Goal: Transaction & Acquisition: Purchase product/service

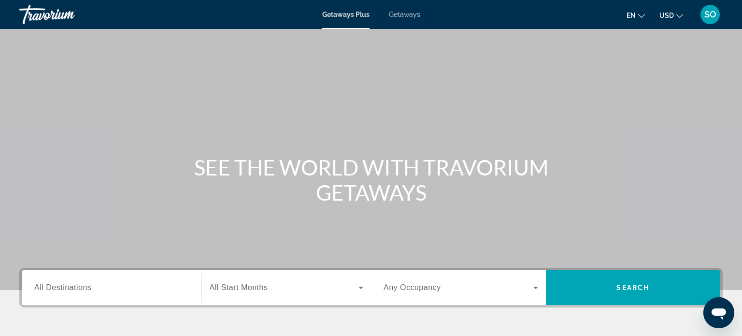
click at [405, 17] on span "Getaways" at bounding box center [404, 15] width 31 height 8
click at [709, 17] on span "SO" at bounding box center [711, 15] width 12 height 10
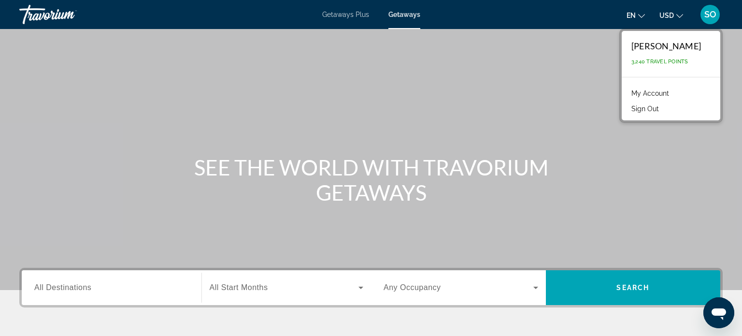
click at [650, 92] on link "My Account" at bounding box center [650, 93] width 47 height 13
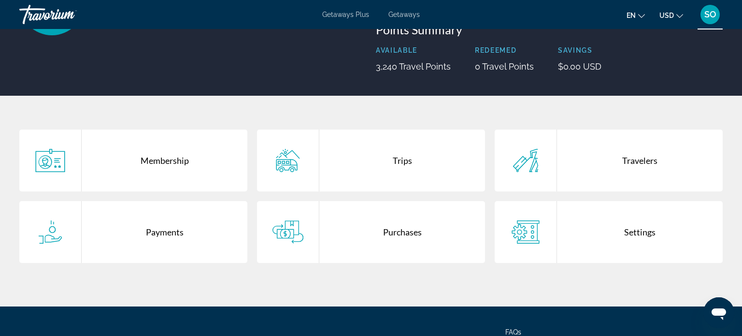
scroll to position [130, 0]
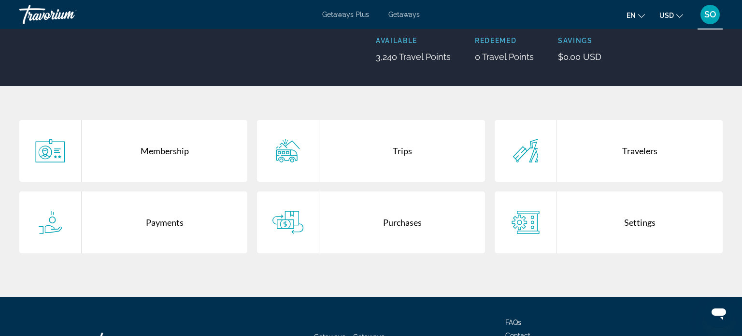
click at [644, 16] on icon "Change language" at bounding box center [641, 16] width 7 height 7
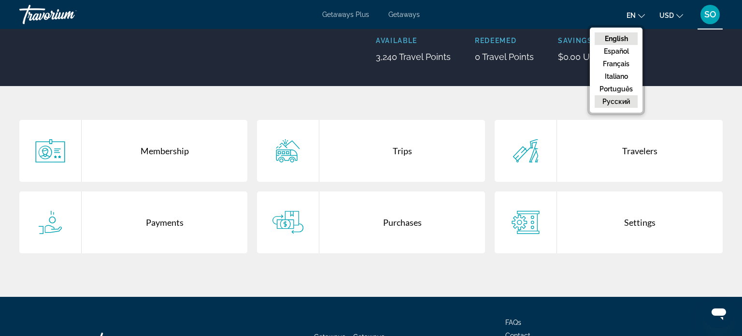
click at [617, 104] on button "русский" at bounding box center [616, 101] width 43 height 13
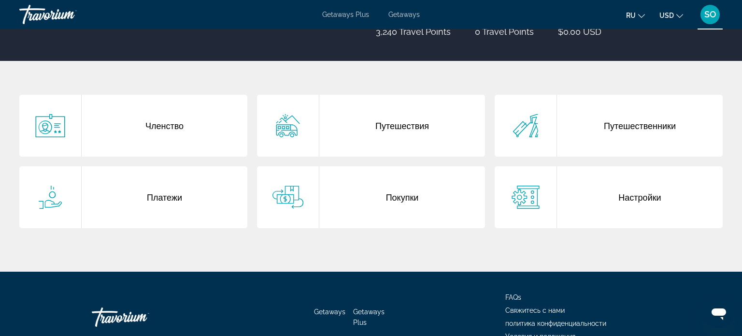
scroll to position [153, 0]
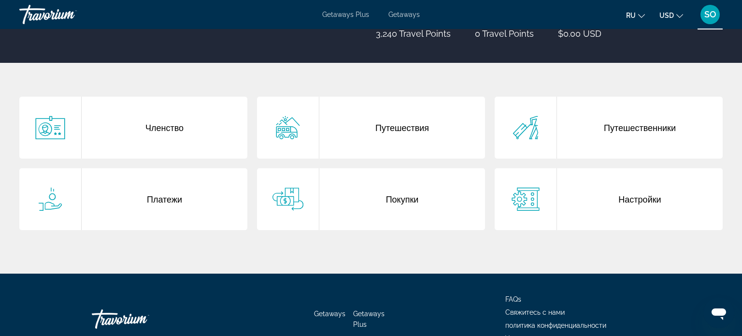
click at [637, 130] on div "Путешественники" at bounding box center [640, 128] width 166 height 62
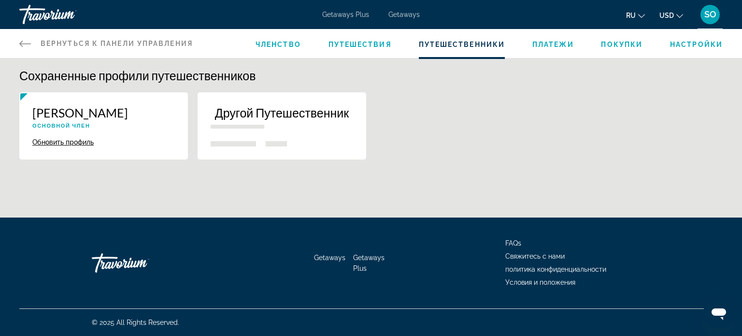
click at [254, 111] on p "Другой Путешественник" at bounding box center [282, 112] width 143 height 14
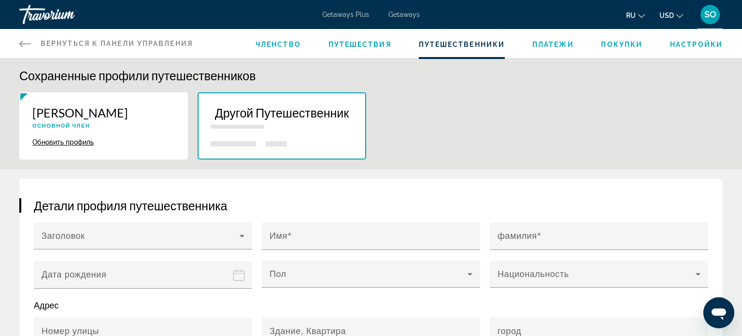
click at [623, 44] on span "Покупки" at bounding box center [622, 45] width 42 height 8
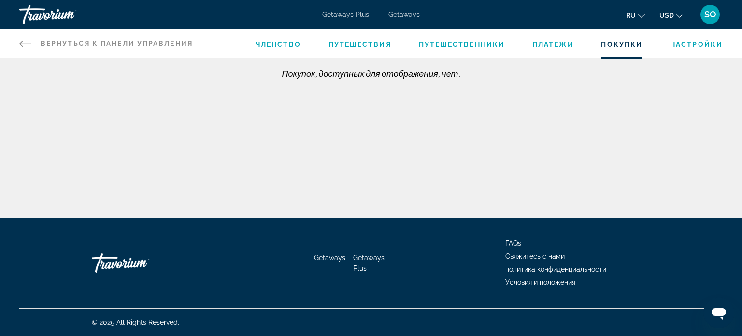
click at [284, 47] on span "Членство" at bounding box center [278, 45] width 45 height 8
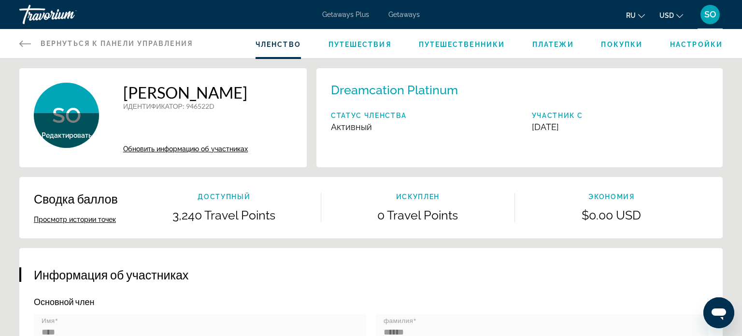
click at [401, 12] on span "Getaways" at bounding box center [404, 15] width 31 height 8
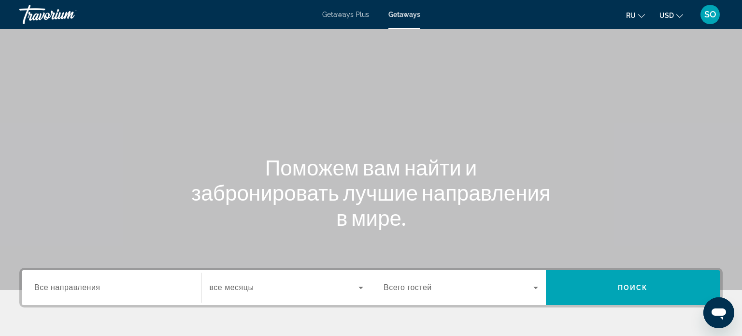
click at [68, 291] on span "Все направления" at bounding box center [67, 287] width 66 height 8
click at [68, 291] on input "Destination Все направления" at bounding box center [111, 288] width 155 height 12
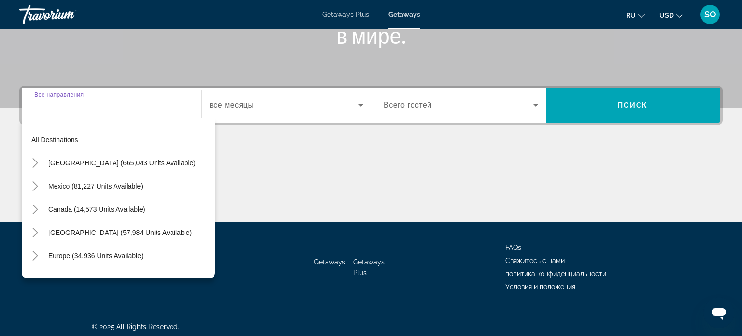
scroll to position [186, 0]
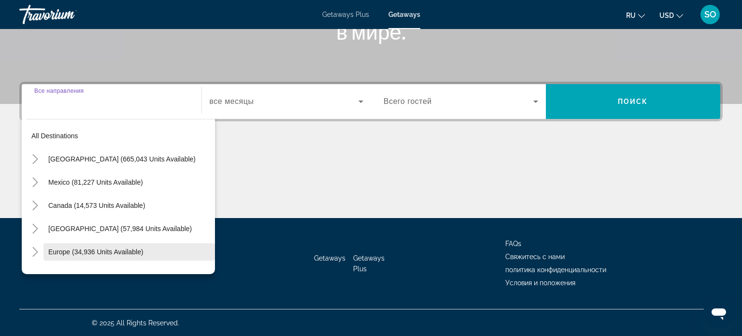
click at [94, 251] on span "Europe (34,936 units available)" at bounding box center [95, 252] width 95 height 8
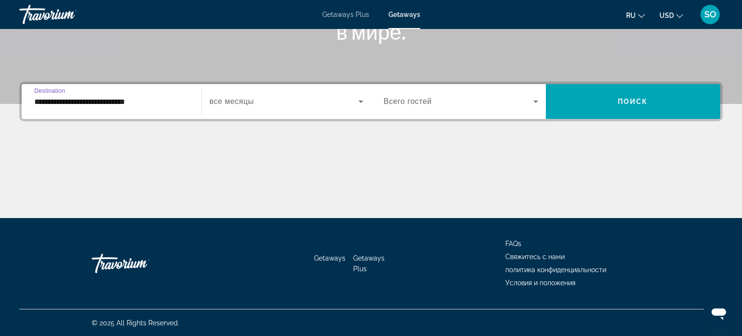
click at [97, 99] on input "**********" at bounding box center [111, 102] width 155 height 12
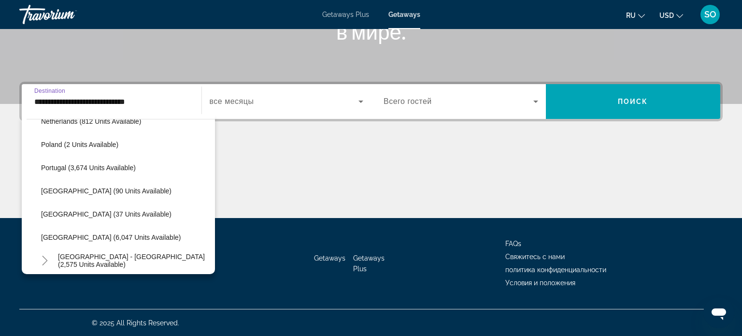
scroll to position [432, 0]
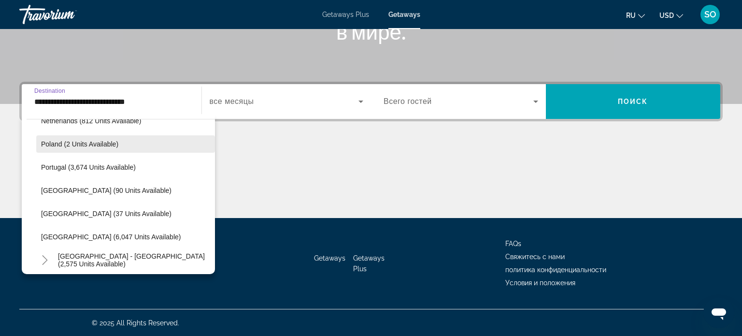
click at [109, 144] on span "Poland (2 units available)" at bounding box center [79, 144] width 77 height 8
type input "**********"
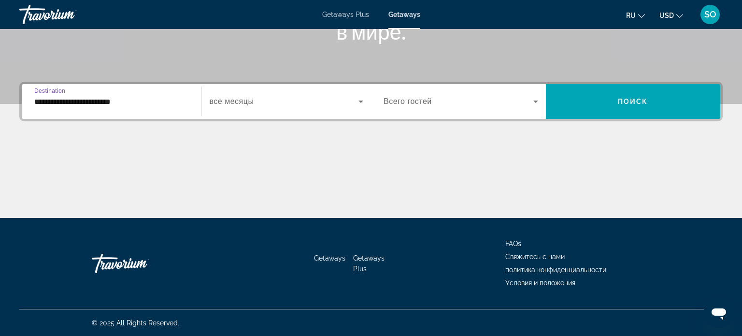
click at [95, 104] on input "**********" at bounding box center [111, 102] width 155 height 12
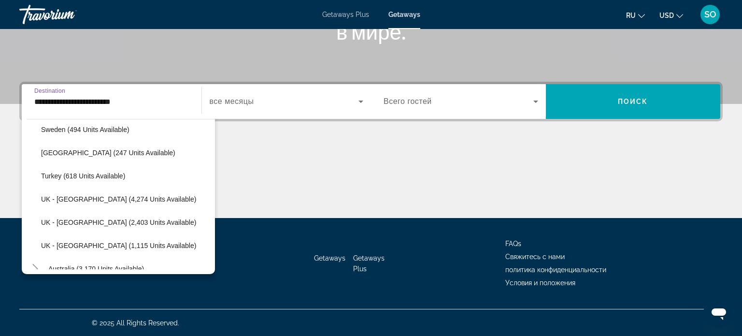
scroll to position [589, 0]
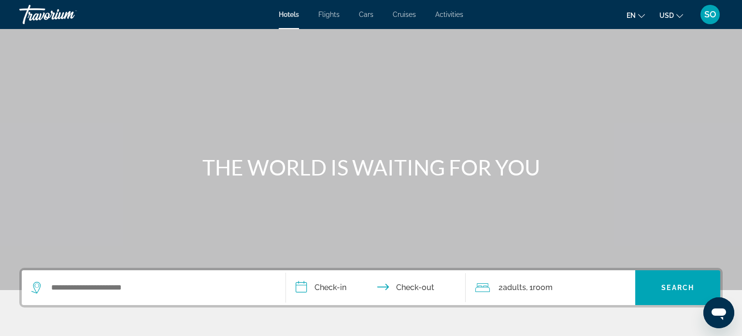
click at [404, 14] on span "Cruises" at bounding box center [404, 15] width 23 height 8
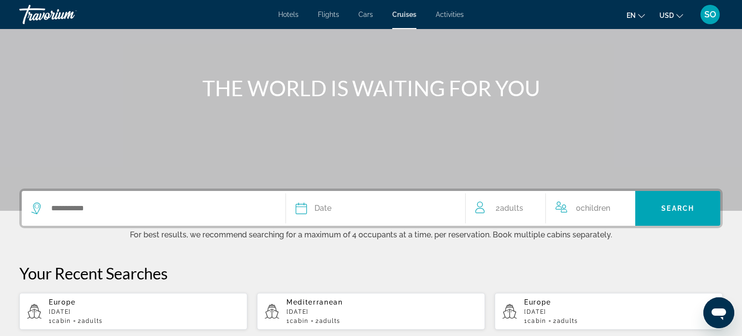
scroll to position [82, 0]
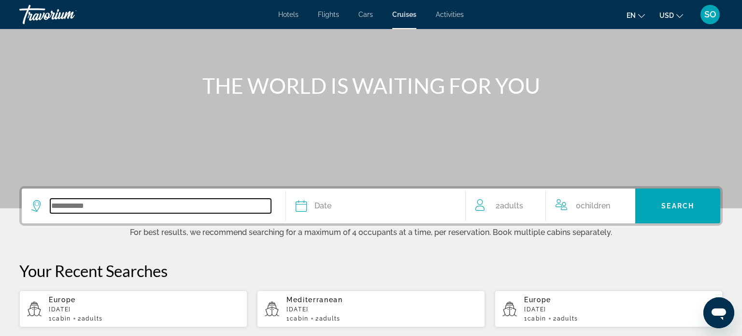
click at [76, 203] on input "Search widget" at bounding box center [160, 206] width 221 height 14
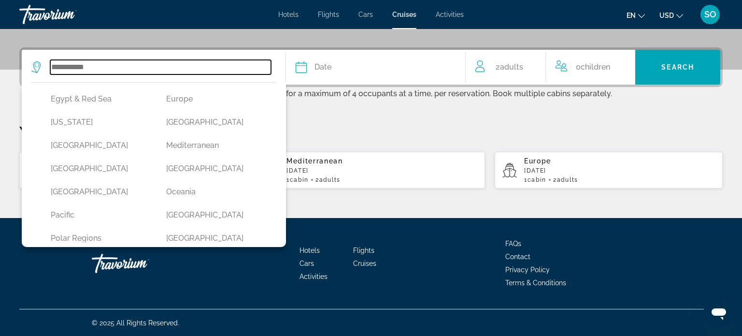
scroll to position [181, 0]
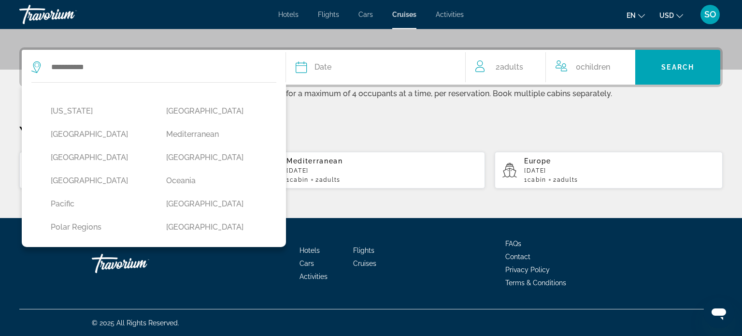
click at [215, 261] on div "Hotels Flights Cars Cruises Activities FAQs Contact Privacy Policy Terms & Cond…" at bounding box center [371, 263] width 704 height 91
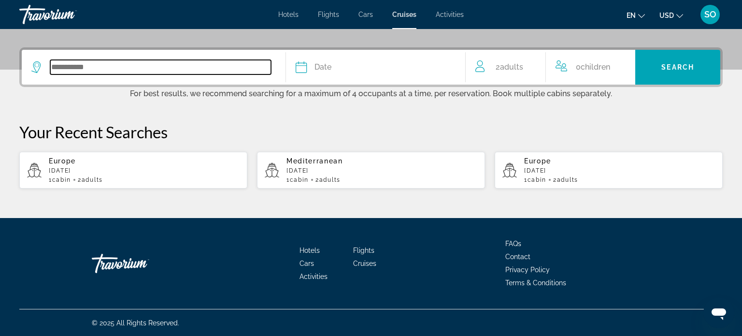
click at [90, 61] on input "Search widget" at bounding box center [160, 67] width 221 height 14
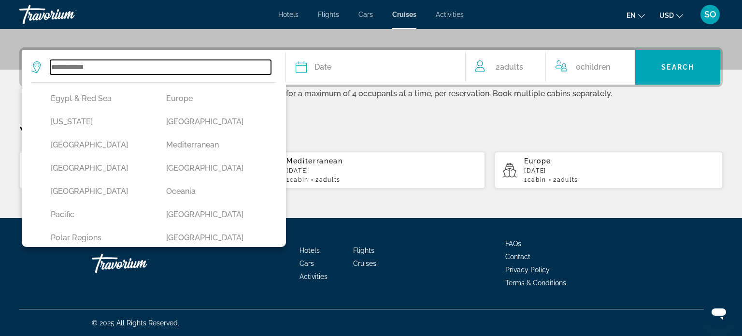
scroll to position [171, 0]
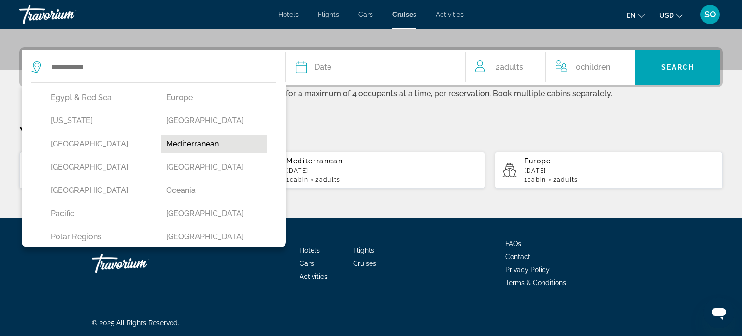
click at [178, 142] on button "Mediterranean" at bounding box center [214, 144] width 106 height 18
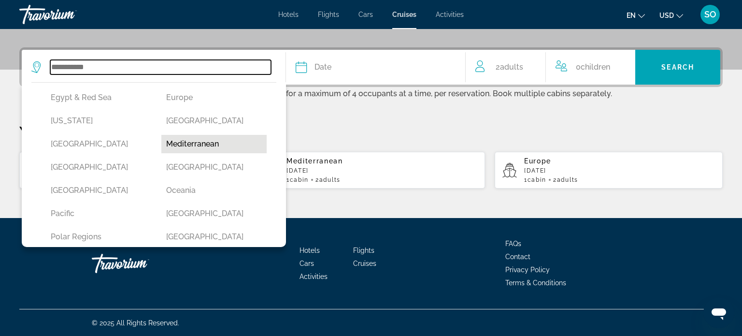
type input "**********"
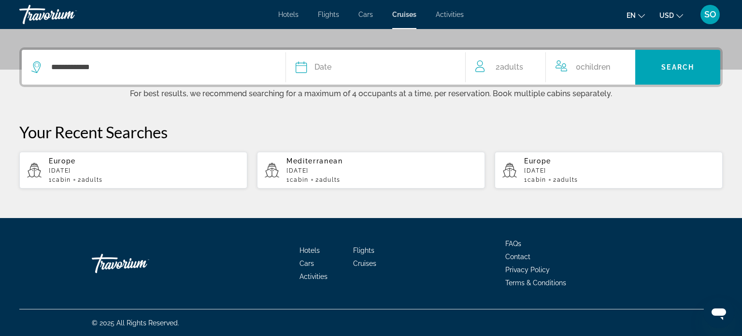
click at [324, 64] on span "Date" at bounding box center [323, 67] width 17 height 14
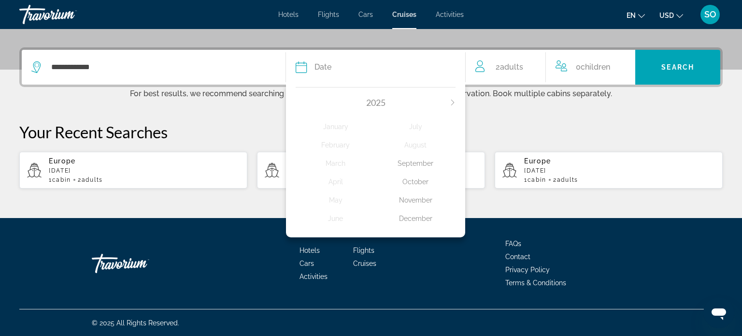
click at [411, 201] on div "November" at bounding box center [416, 199] width 80 height 17
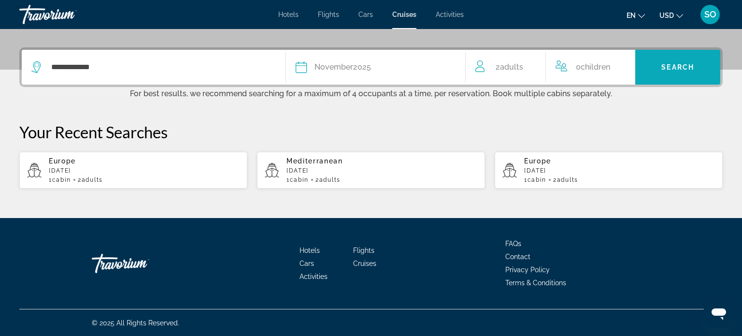
click at [644, 75] on span "Search widget" at bounding box center [677, 67] width 85 height 23
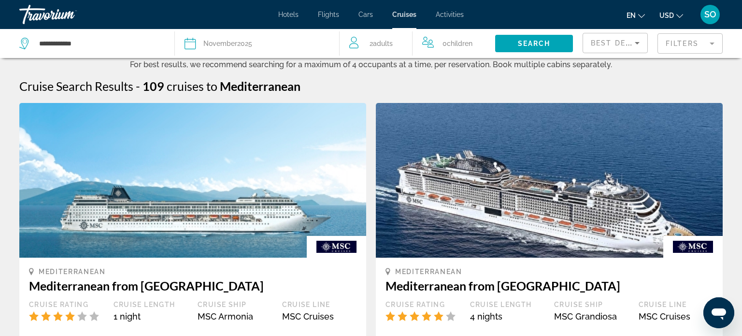
click at [710, 43] on mat-form-field "Filters" at bounding box center [690, 43] width 65 height 20
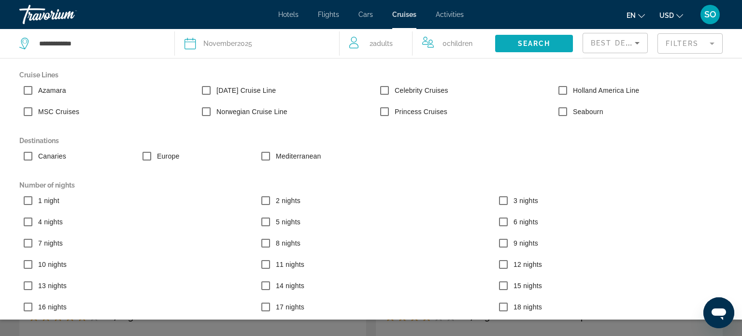
click at [530, 42] on span "Search" at bounding box center [534, 44] width 33 height 8
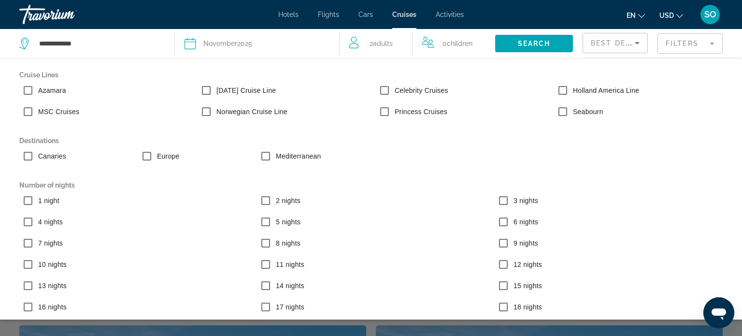
scroll to position [86, 0]
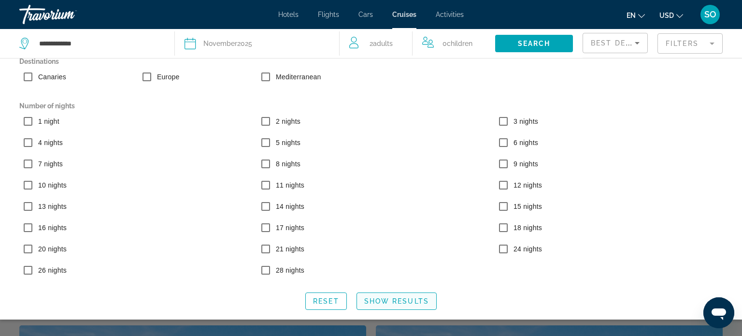
click at [398, 297] on span "Search widget" at bounding box center [396, 300] width 79 height 23
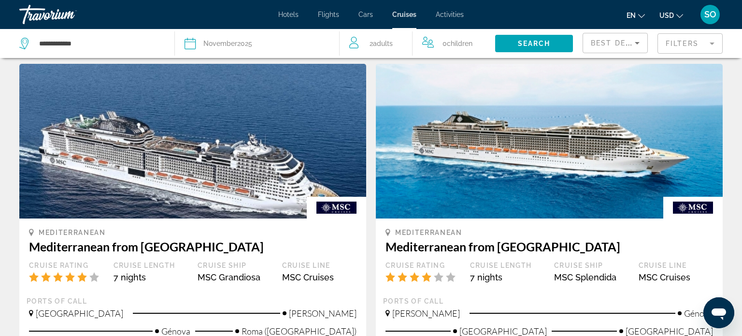
scroll to position [8, 0]
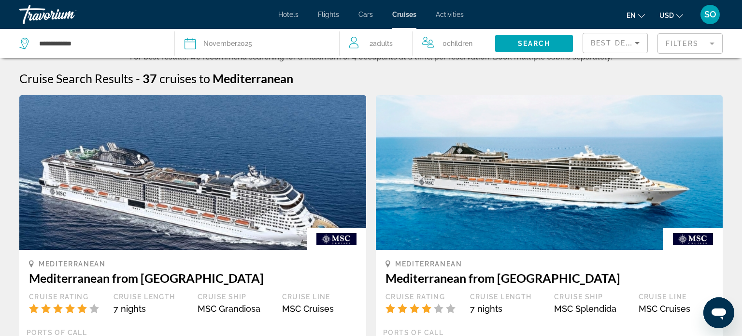
click at [711, 43] on mat-form-field "Filters" at bounding box center [690, 43] width 65 height 20
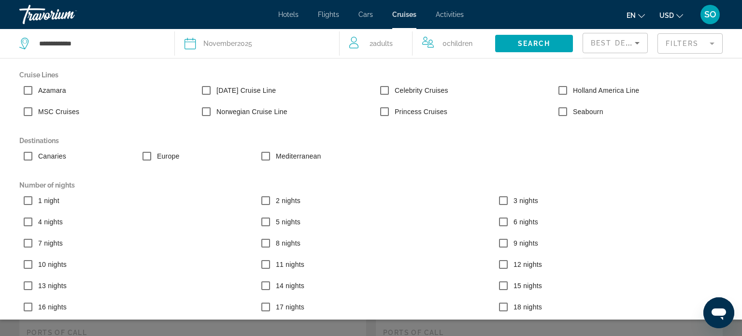
scroll to position [86, 0]
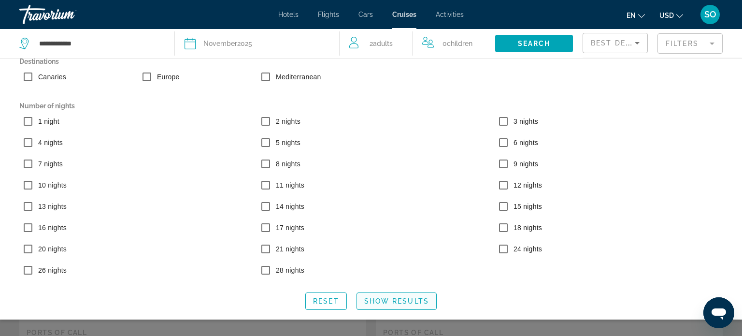
click at [383, 297] on span "Search widget" at bounding box center [396, 300] width 79 height 23
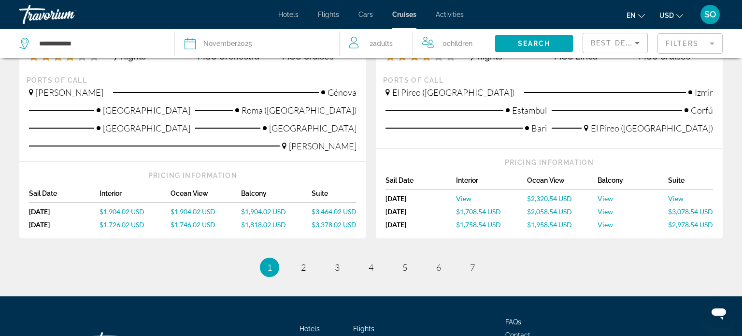
scroll to position [1117, 0]
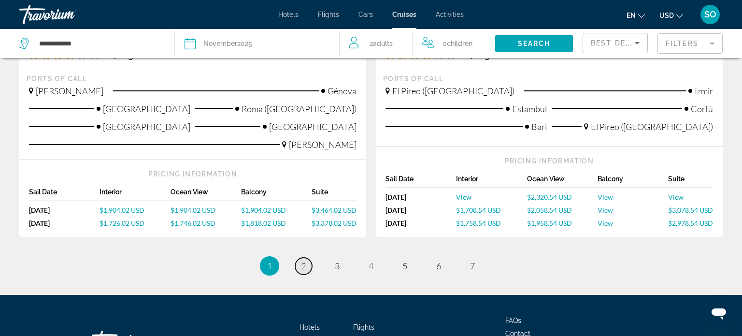
click at [302, 269] on span "2" at bounding box center [303, 265] width 5 height 11
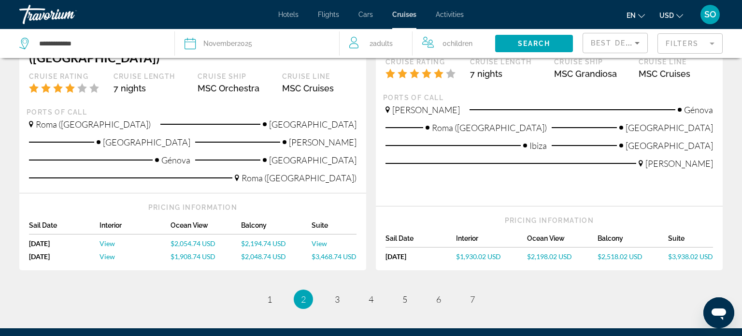
scroll to position [1133, 0]
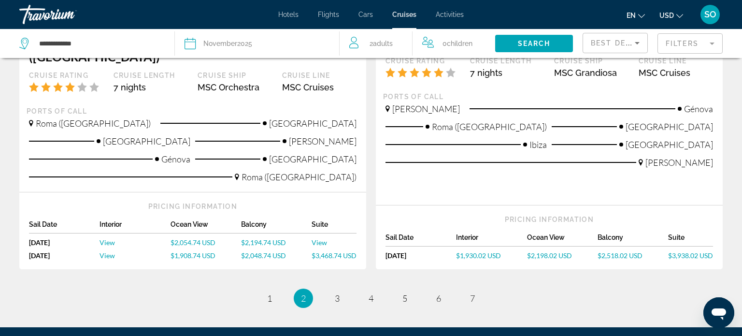
click at [643, 15] on icon "Change language" at bounding box center [641, 16] width 7 height 4
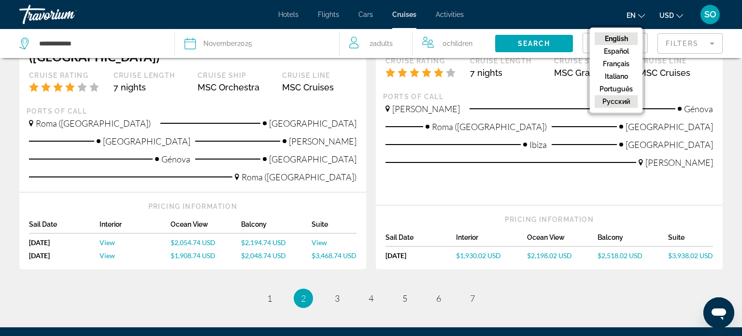
click at [620, 101] on button "русский" at bounding box center [616, 101] width 43 height 13
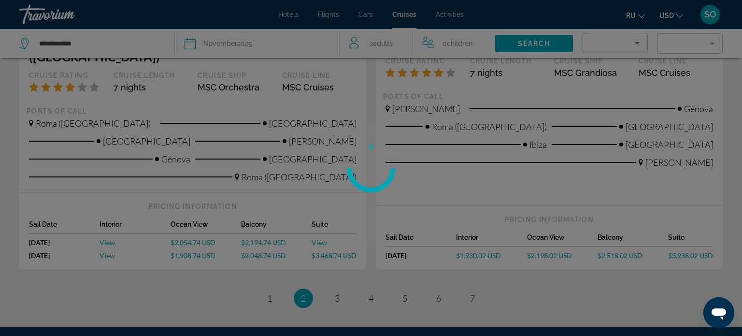
click at [679, 15] on div at bounding box center [371, 168] width 742 height 336
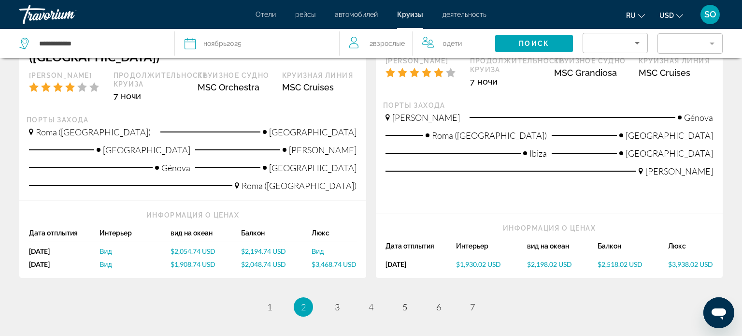
click at [679, 15] on icon "Change currency" at bounding box center [680, 16] width 7 height 7
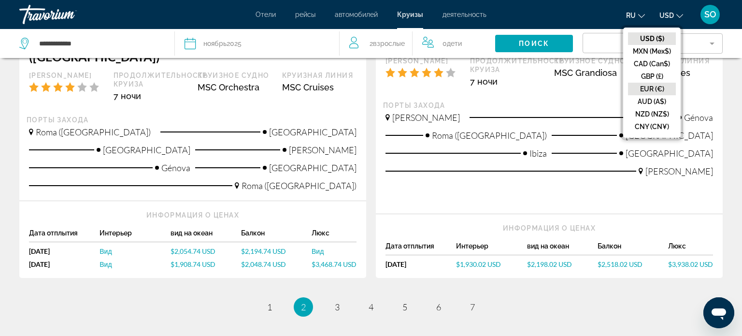
click at [657, 87] on button "EUR (€)" at bounding box center [652, 89] width 48 height 13
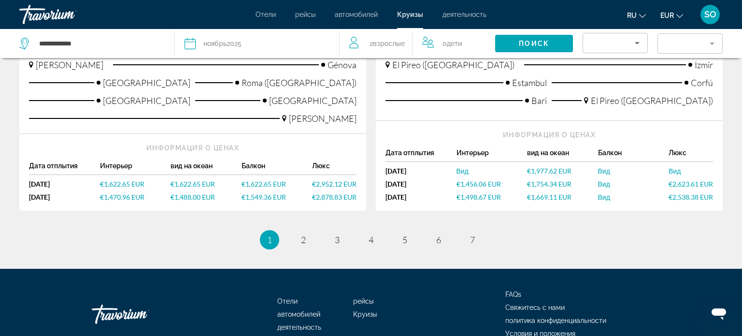
scroll to position [1219, 0]
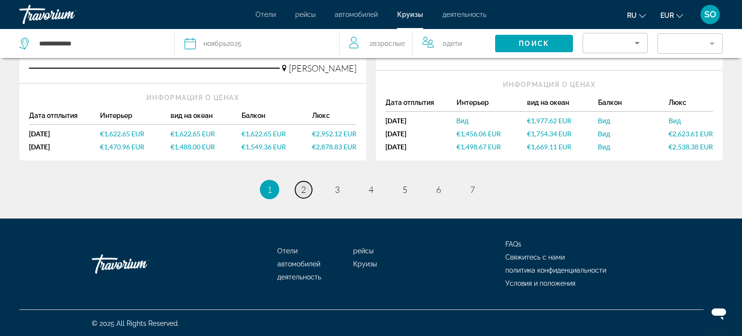
click at [304, 188] on span "2" at bounding box center [303, 189] width 5 height 11
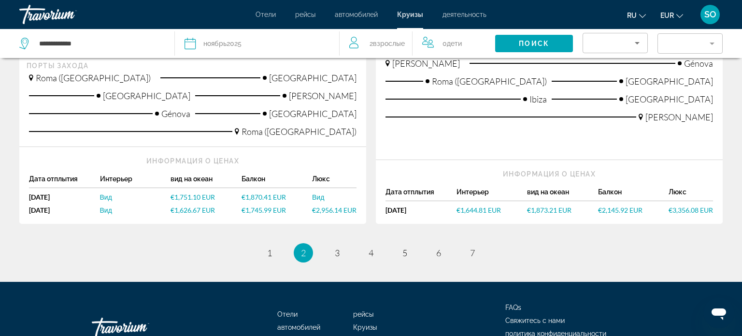
scroll to position [1195, 0]
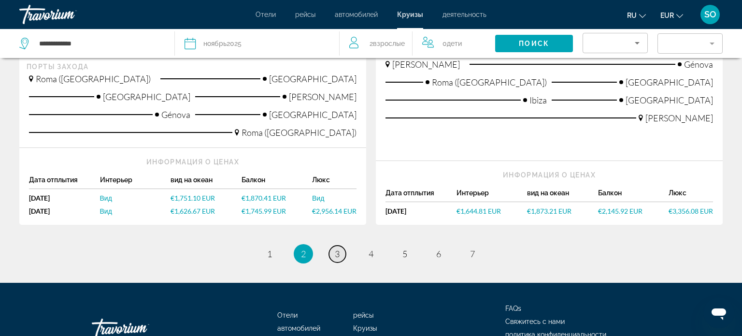
click at [337, 248] on span "3" at bounding box center [337, 253] width 5 height 11
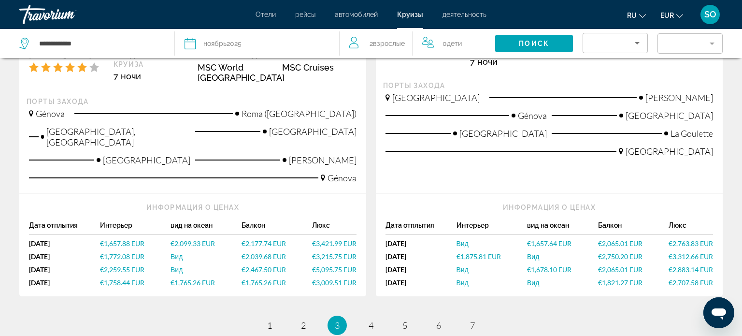
scroll to position [1150, 0]
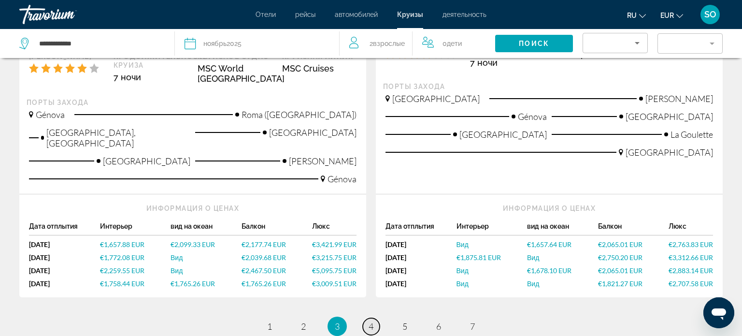
click at [371, 321] on span "4" at bounding box center [371, 326] width 5 height 11
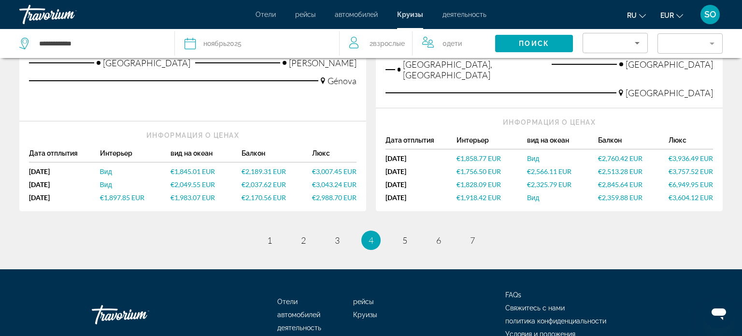
scroll to position [1192, 0]
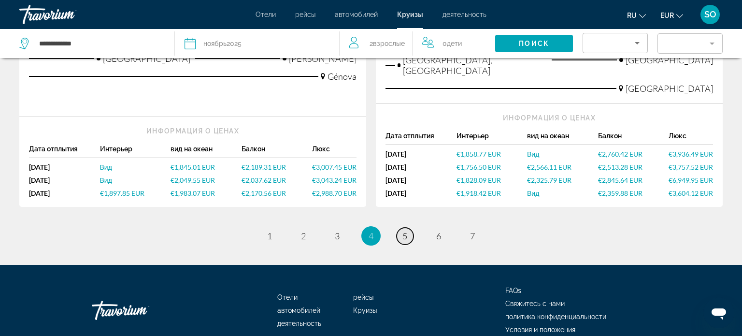
click at [405, 231] on span "5" at bounding box center [405, 236] width 5 height 11
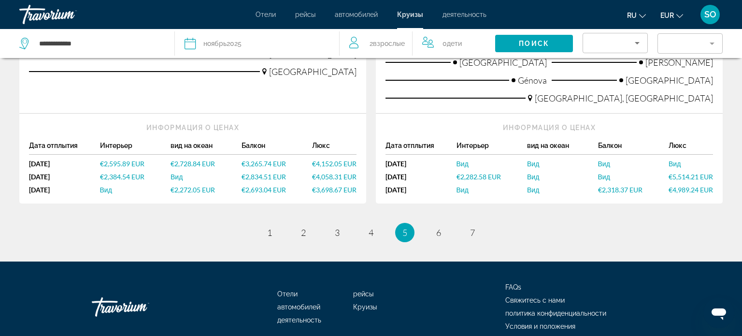
scroll to position [1180, 0]
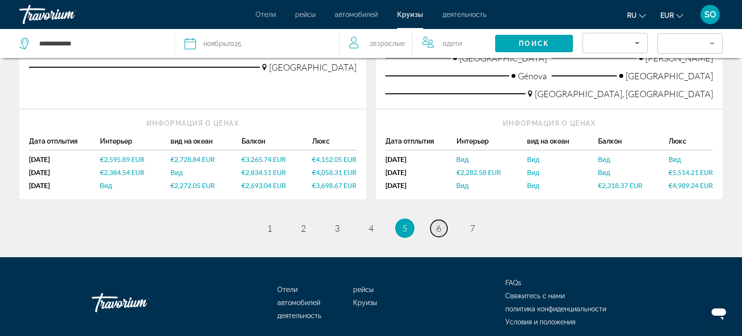
click at [442, 220] on link "page 6" at bounding box center [439, 228] width 17 height 17
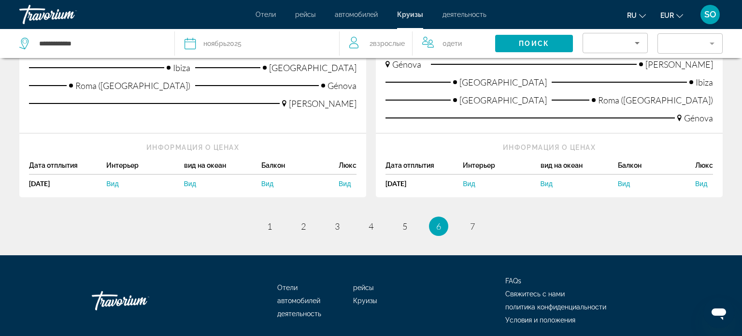
scroll to position [1161, 0]
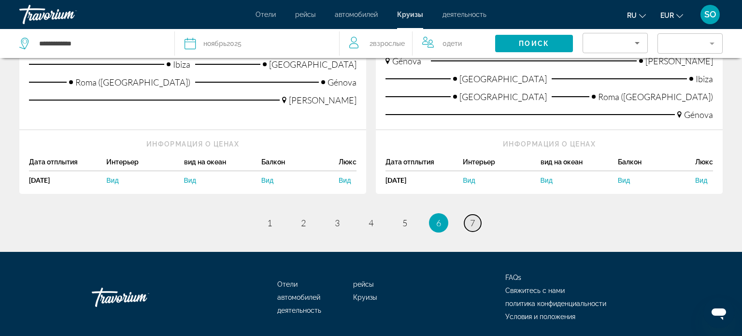
click at [471, 217] on span "7" at bounding box center [472, 222] width 5 height 11
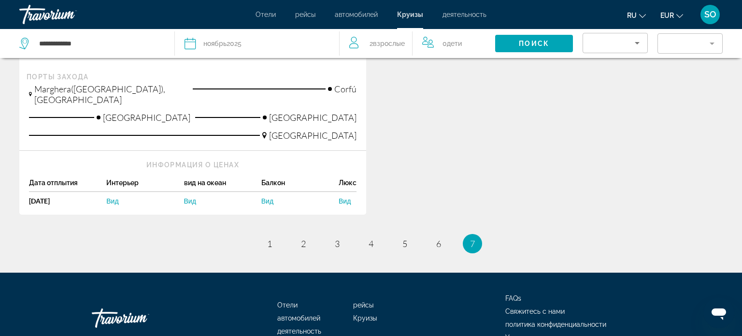
scroll to position [271, 0]
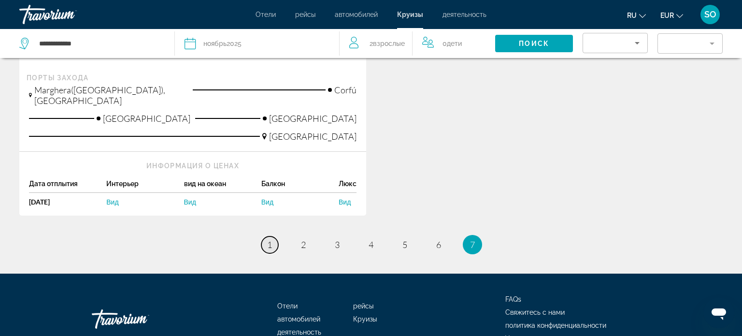
click at [273, 236] on link "page 1" at bounding box center [269, 244] width 17 height 17
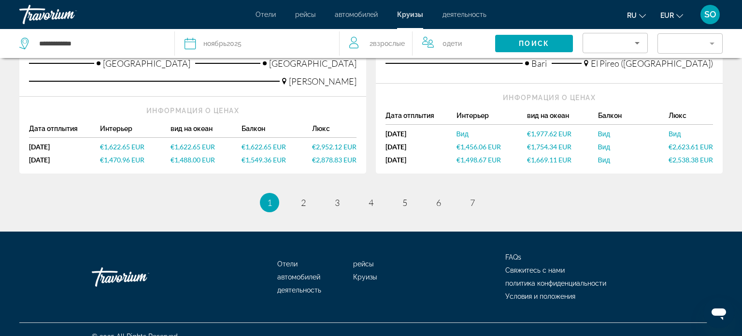
scroll to position [1219, 0]
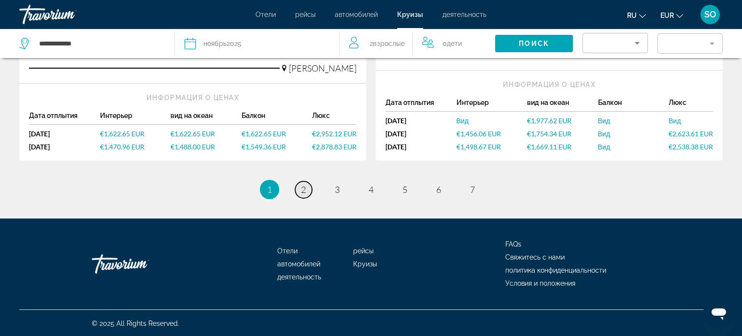
click at [300, 189] on link "page 2" at bounding box center [303, 189] width 17 height 17
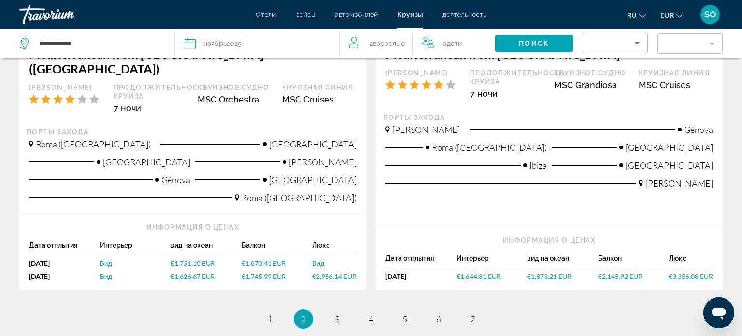
scroll to position [1128, 0]
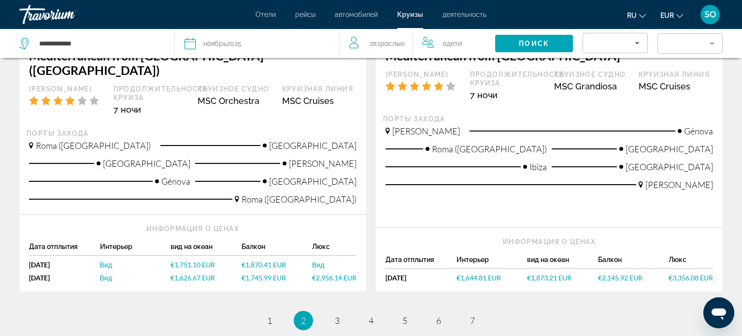
click at [476, 274] on span "€1,644.81 EUR" at bounding box center [479, 278] width 44 height 8
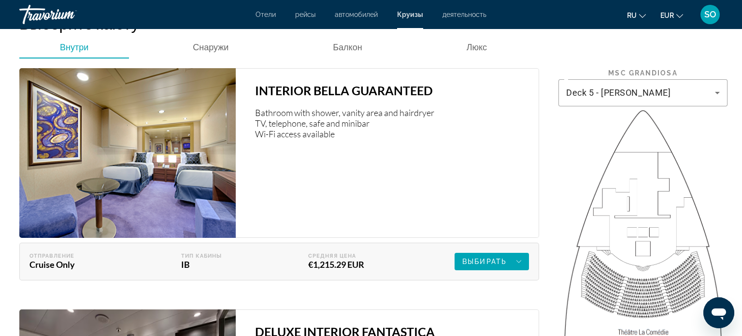
scroll to position [1386, 0]
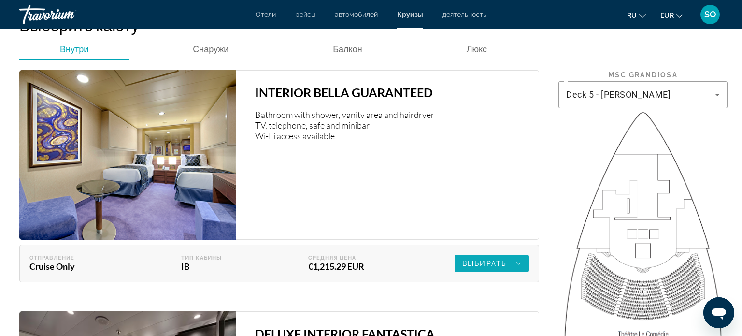
click at [519, 258] on icon "Main content" at bounding box center [519, 264] width 5 height 12
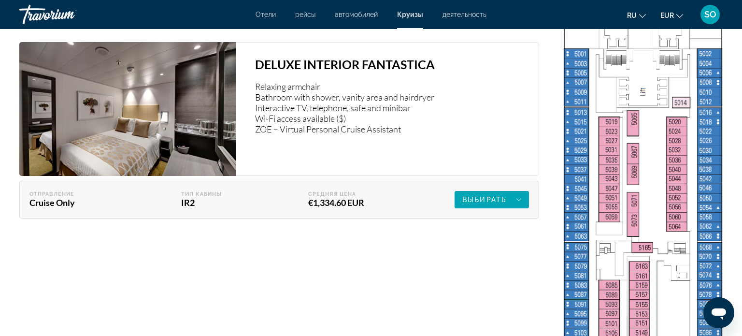
scroll to position [1712, 0]
click at [520, 193] on icon "Main content" at bounding box center [519, 199] width 5 height 12
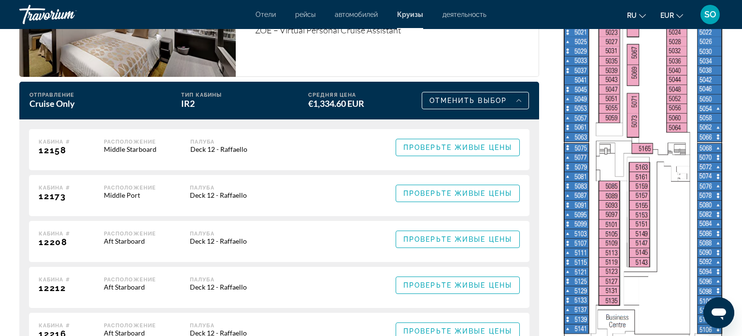
scroll to position [1808, 0]
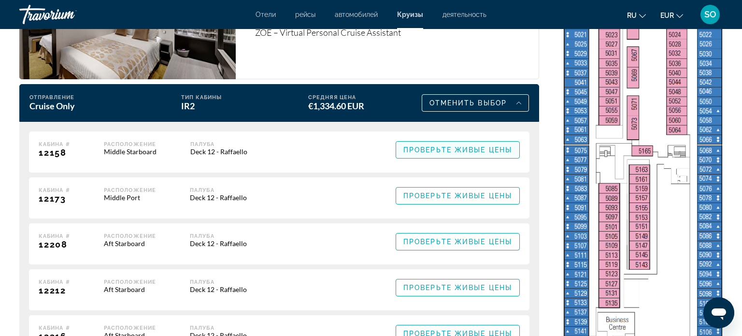
click at [446, 146] on span "Проверьте живые цены" at bounding box center [458, 150] width 109 height 8
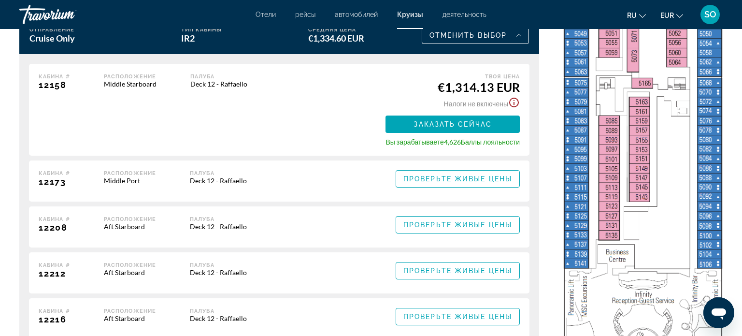
scroll to position [1876, 0]
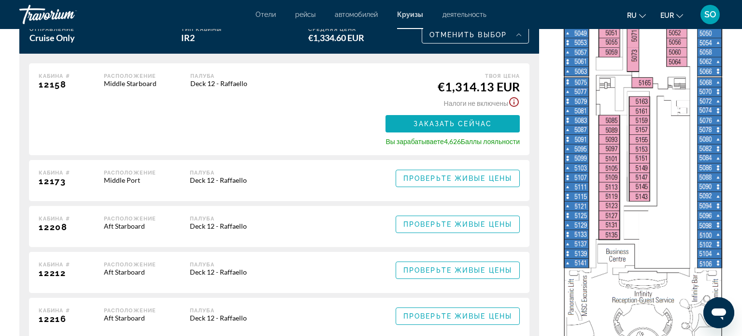
click at [488, 120] on span "Заказать сейчас" at bounding box center [453, 124] width 78 height 8
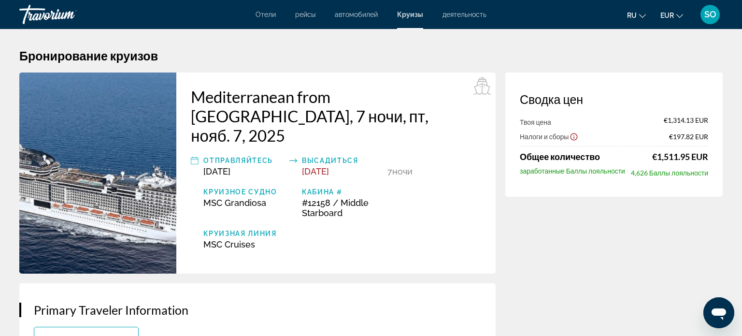
click at [712, 14] on span "SO" at bounding box center [711, 15] width 12 height 10
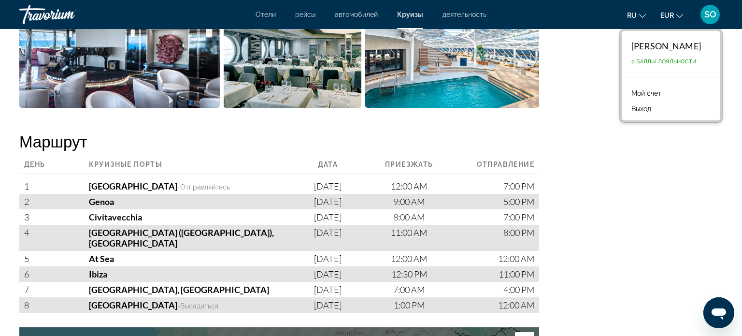
scroll to position [669, 0]
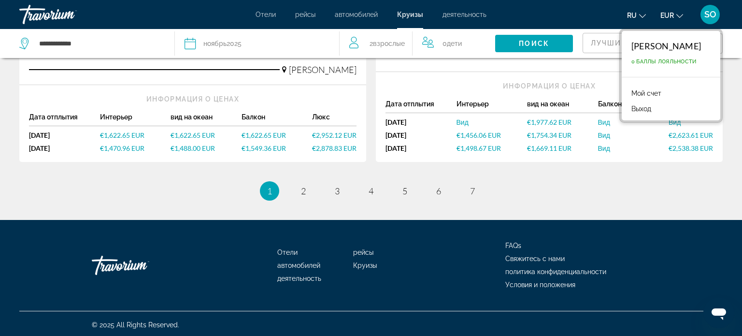
scroll to position [1219, 0]
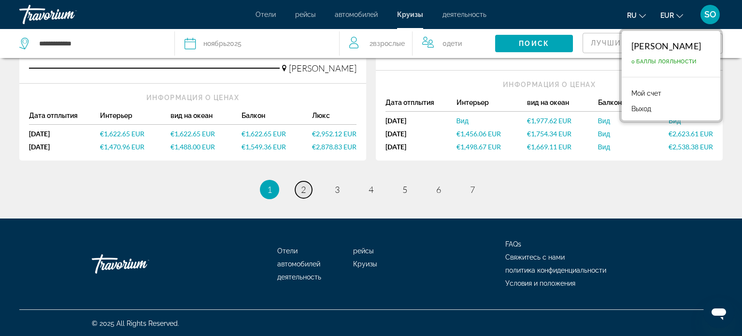
click at [300, 192] on link "page 2" at bounding box center [303, 189] width 17 height 17
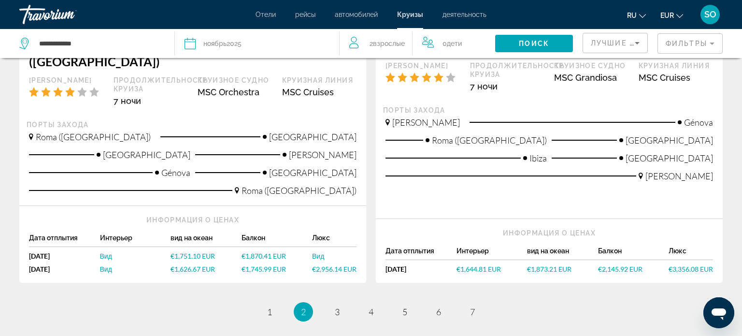
scroll to position [1142, 0]
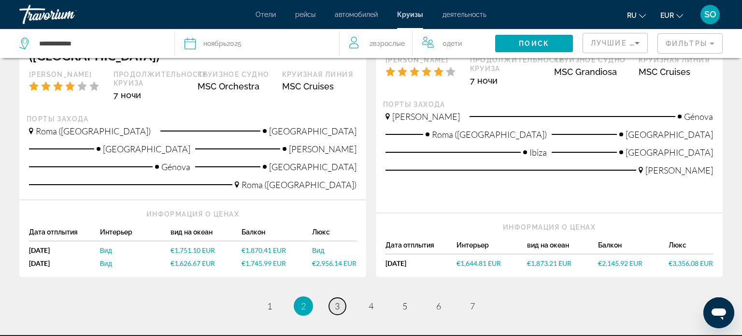
click at [338, 301] on span "3" at bounding box center [337, 306] width 5 height 11
